Goal: Information Seeking & Learning: Learn about a topic

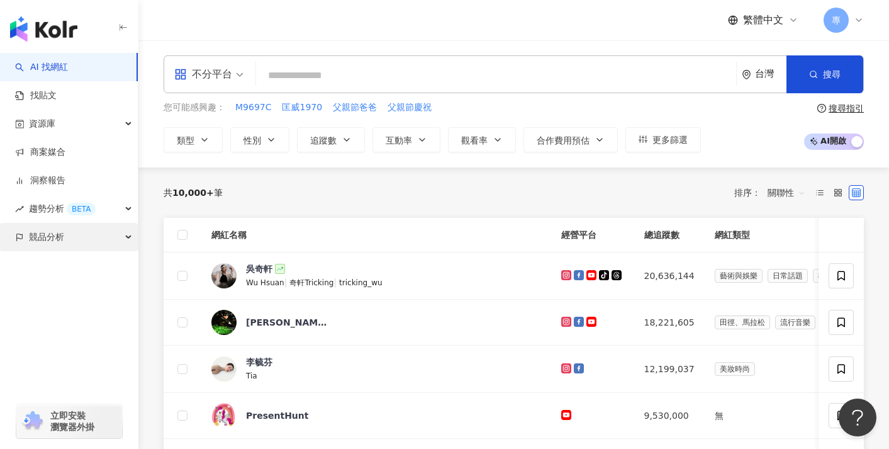
click at [91, 235] on div "競品分析" at bounding box center [69, 237] width 138 height 28
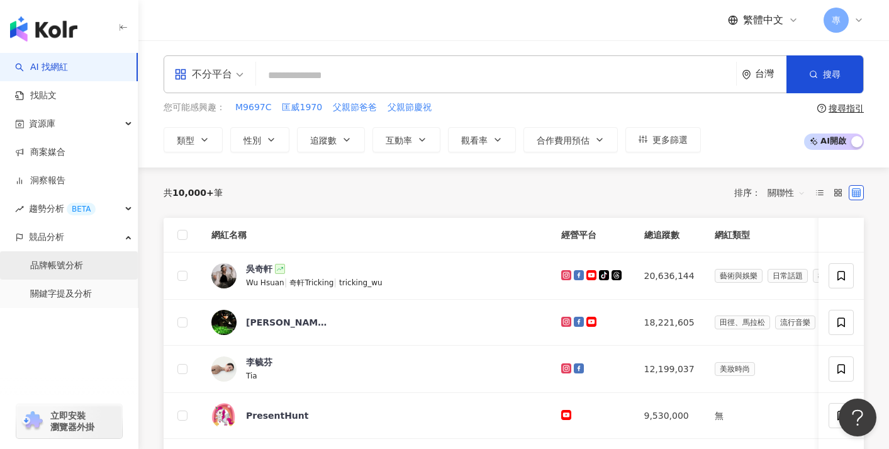
click at [83, 264] on link "品牌帳號分析" at bounding box center [56, 265] width 53 height 13
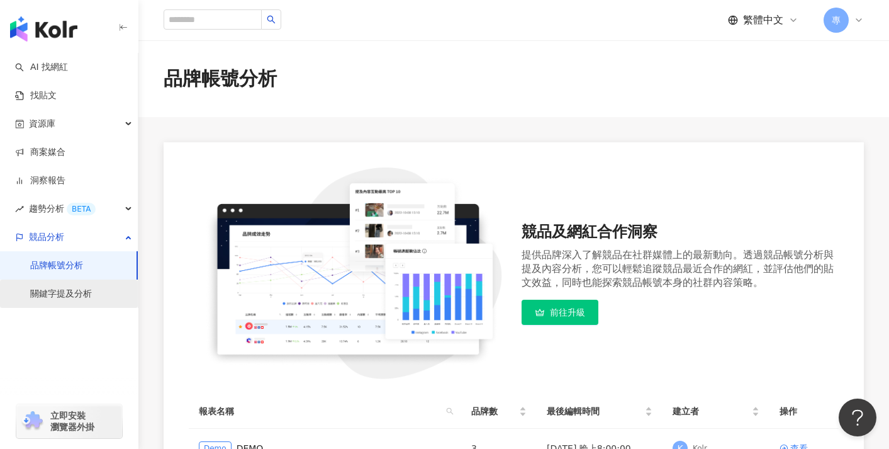
click at [92, 288] on link "關鍵字提及分析" at bounding box center [61, 294] width 62 height 13
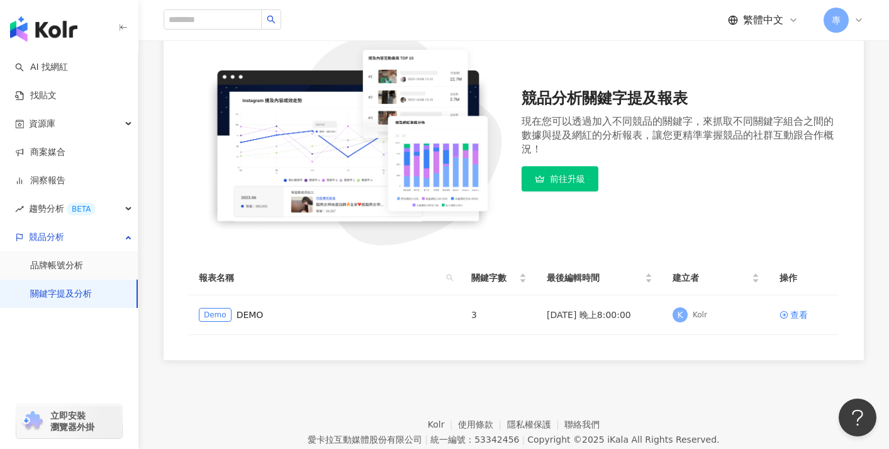
scroll to position [200, 0]
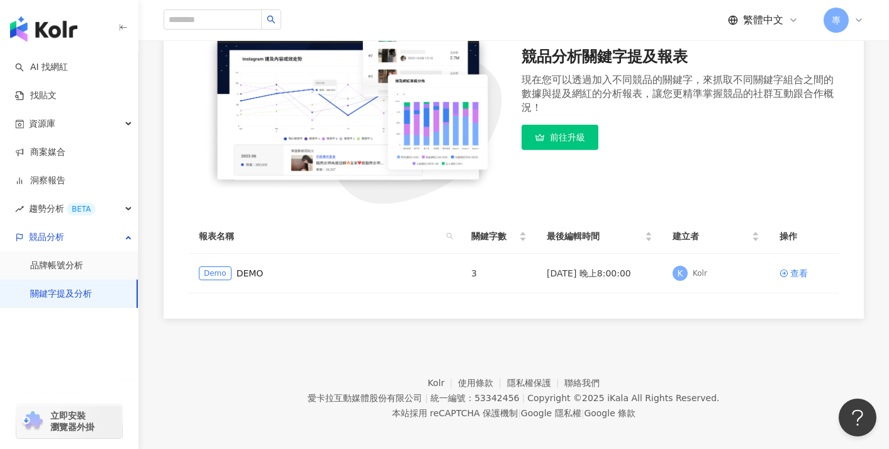
click at [833, 35] on div "繁體中文 專" at bounding box center [514, 20] width 701 height 40
click at [843, 26] on span "專" at bounding box center [836, 20] width 25 height 25
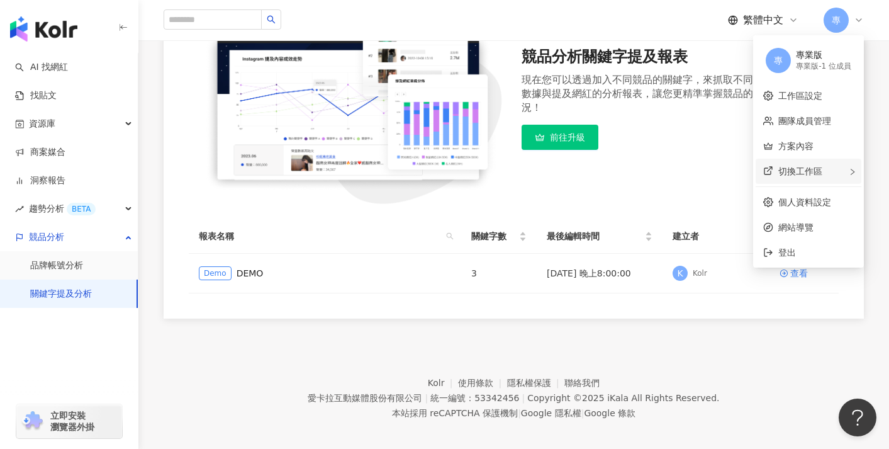
click at [811, 169] on span "切換工作區" at bounding box center [801, 171] width 44 height 10
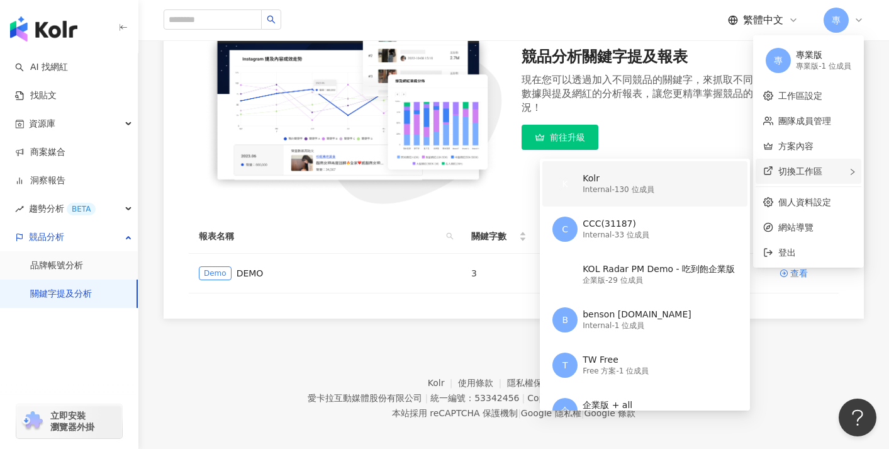
click at [662, 183] on div "K Kolr Internal - 130 位成員" at bounding box center [644, 183] width 183 height 45
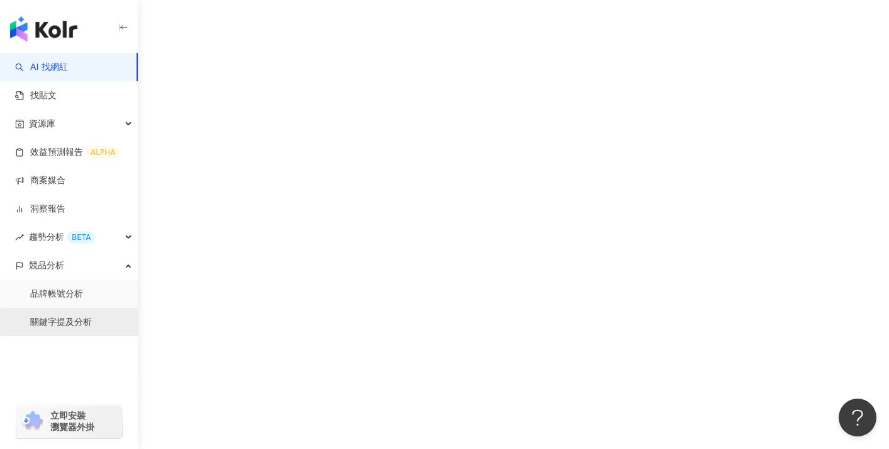
click at [92, 316] on link "關鍵字提及分析" at bounding box center [61, 322] width 62 height 13
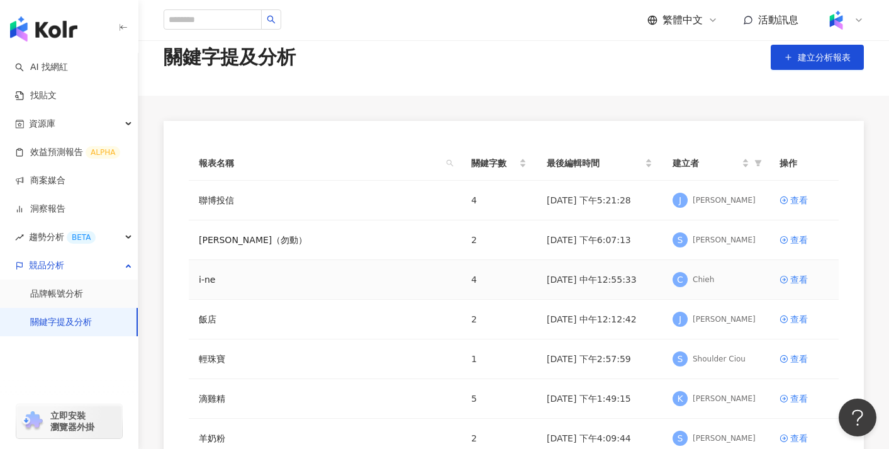
scroll to position [29, 0]
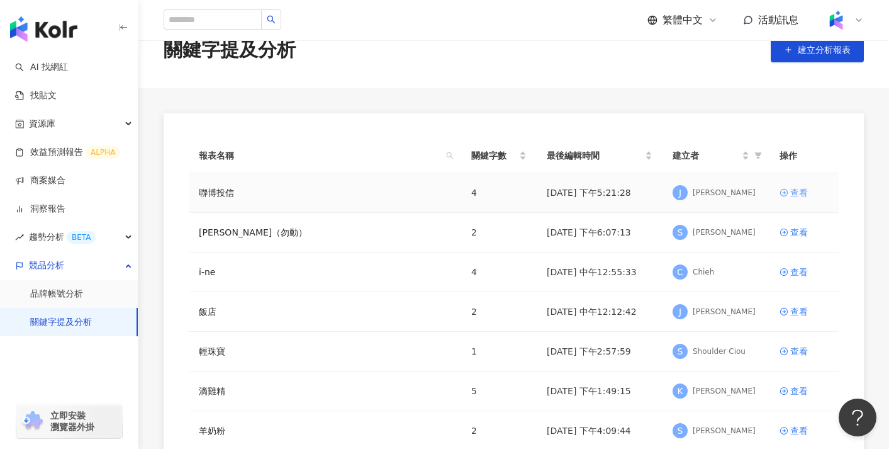
click at [799, 188] on div "查看" at bounding box center [800, 193] width 18 height 14
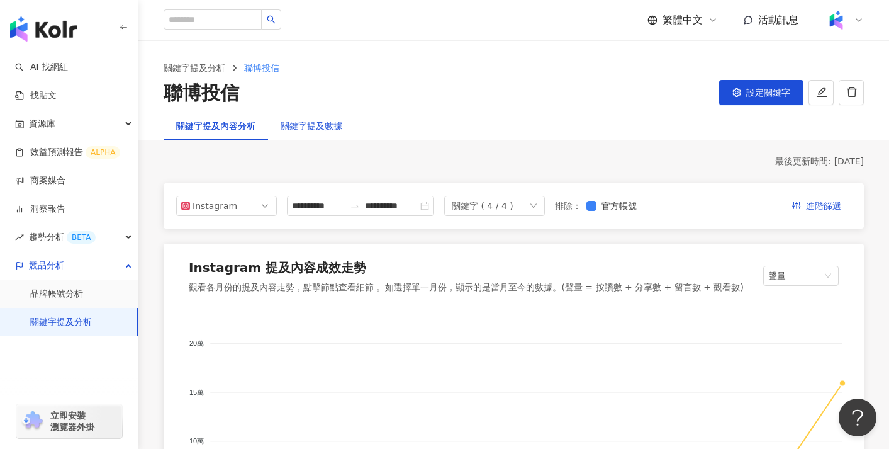
click at [307, 128] on div "關鍵字提及數據" at bounding box center [312, 126] width 62 height 14
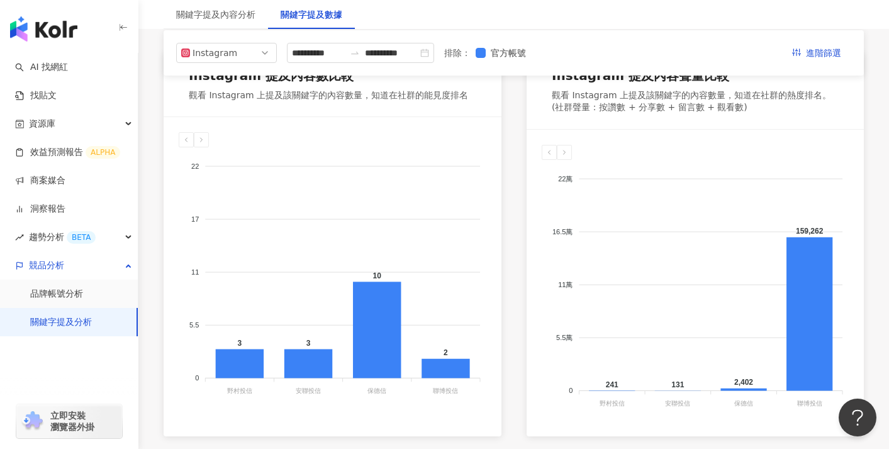
scroll to position [144, 0]
